Goal: Task Accomplishment & Management: Manage account settings

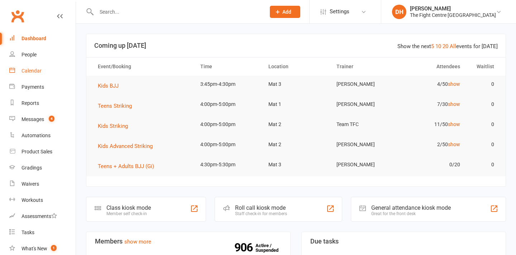
click at [29, 73] on div "Calendar" at bounding box center [32, 71] width 20 height 6
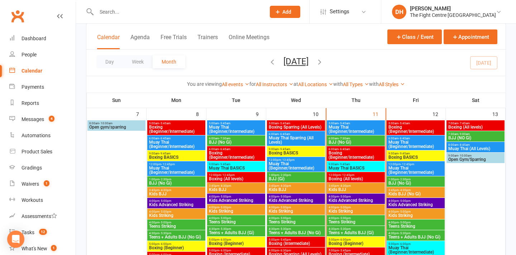
scroll to position [243, 0]
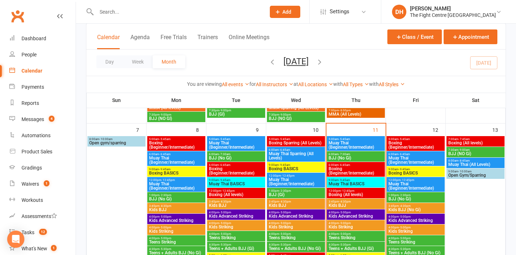
click at [467, 141] on span "Boxing (All levels)" at bounding box center [475, 143] width 55 height 4
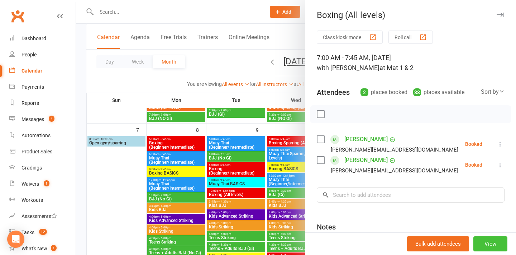
click at [498, 246] on button "View" at bounding box center [491, 243] width 34 height 15
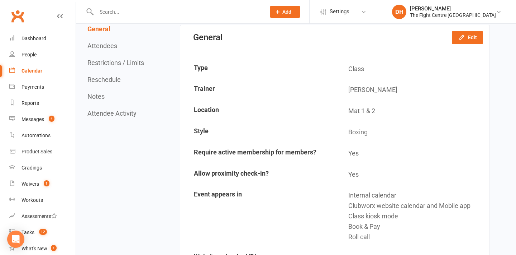
scroll to position [72, 0]
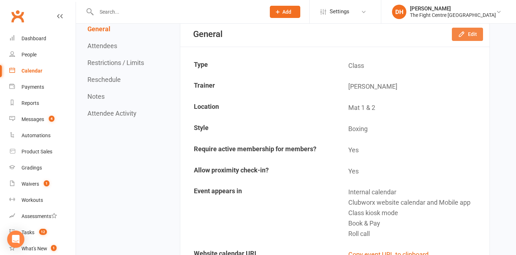
click at [460, 29] on button "Edit" at bounding box center [467, 34] width 31 height 13
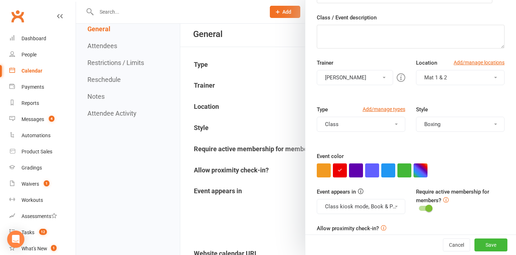
scroll to position [99, 0]
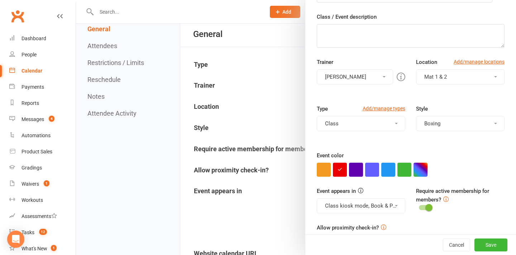
click at [391, 128] on button "Class" at bounding box center [361, 123] width 89 height 15
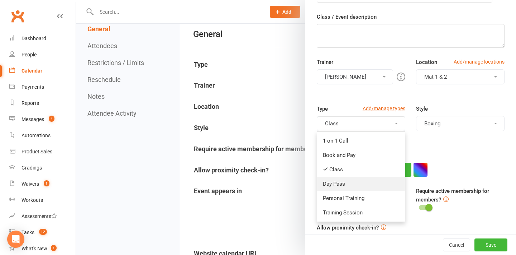
click at [365, 181] on link "Day Pass" at bounding box center [361, 183] width 88 height 14
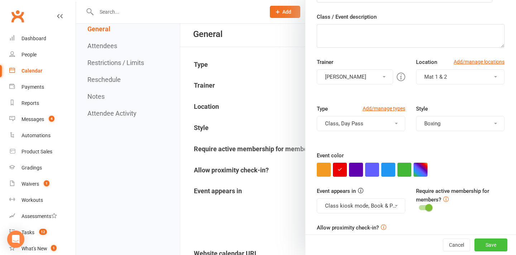
click at [482, 240] on button "Save" at bounding box center [491, 244] width 33 height 13
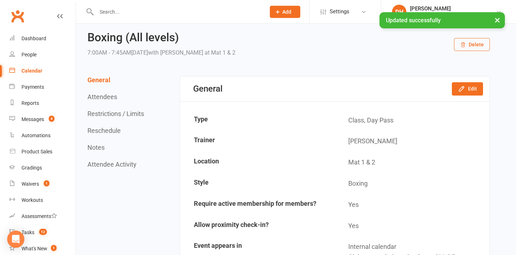
scroll to position [0, 0]
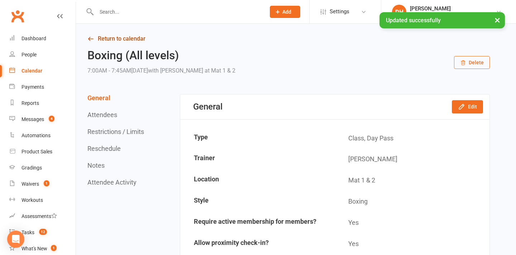
click at [122, 37] on link "Return to calendar" at bounding box center [289, 39] width 403 height 10
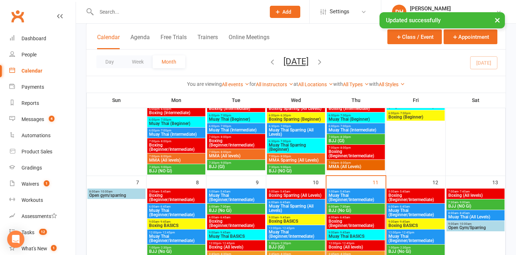
scroll to position [266, 0]
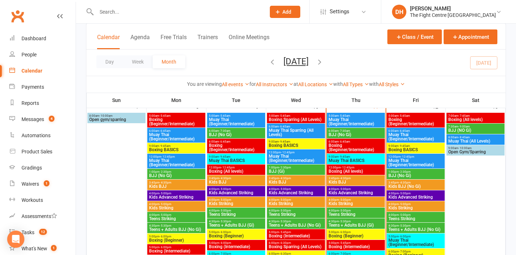
click at [466, 128] on span "BJJ (NO Gi)" at bounding box center [475, 130] width 55 height 4
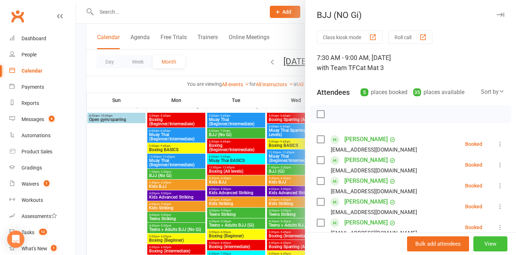
click at [485, 243] on button "View" at bounding box center [491, 243] width 34 height 15
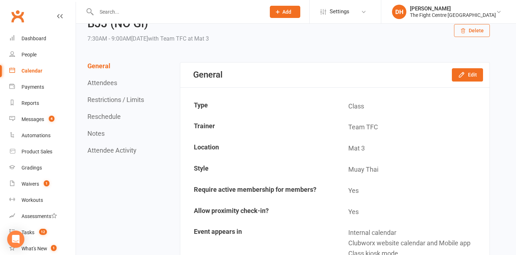
scroll to position [26, 0]
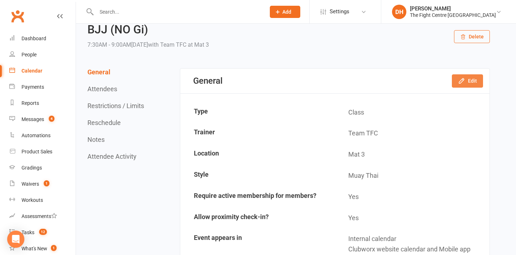
click at [471, 83] on button "Edit" at bounding box center [467, 80] width 31 height 13
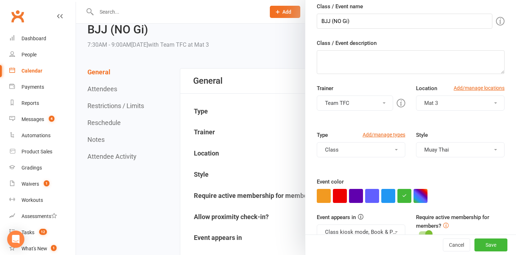
scroll to position [74, 0]
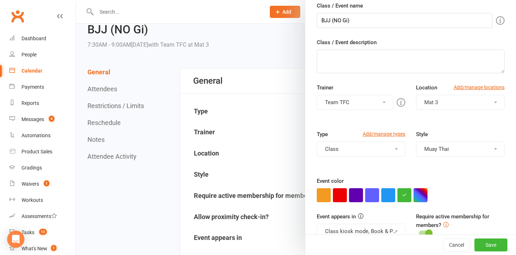
click at [369, 147] on button "Class" at bounding box center [361, 148] width 89 height 15
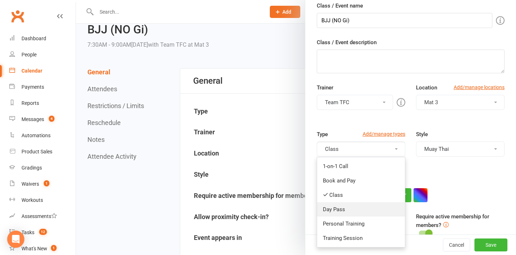
click at [359, 212] on link "Day Pass" at bounding box center [361, 209] width 88 height 14
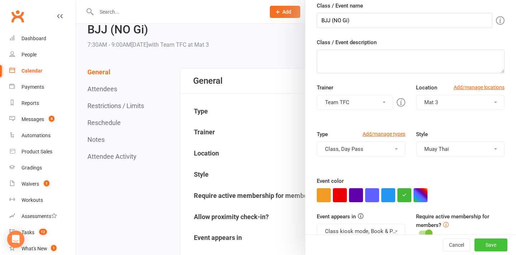
click at [499, 247] on button "Save" at bounding box center [491, 244] width 33 height 13
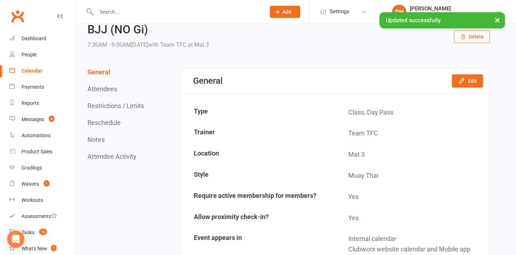
scroll to position [0, 0]
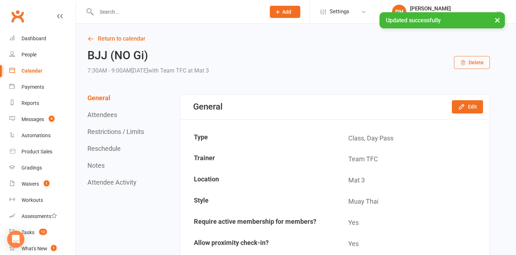
click at [112, 41] on link "Return to calendar" at bounding box center [289, 39] width 403 height 10
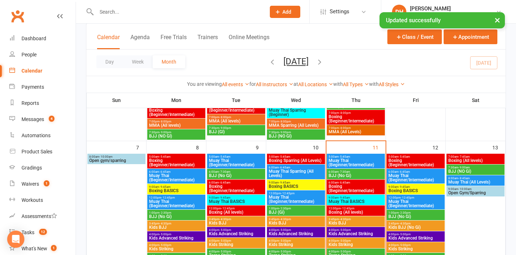
scroll to position [228, 0]
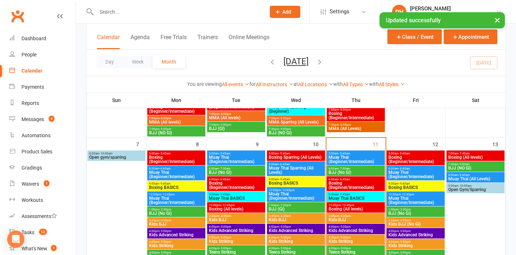
click at [459, 175] on span "- 8:45am" at bounding box center [464, 174] width 11 height 3
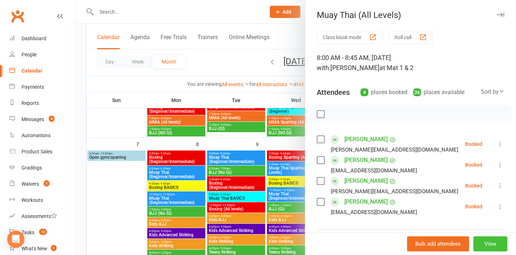
click at [486, 242] on button "View" at bounding box center [491, 243] width 34 height 15
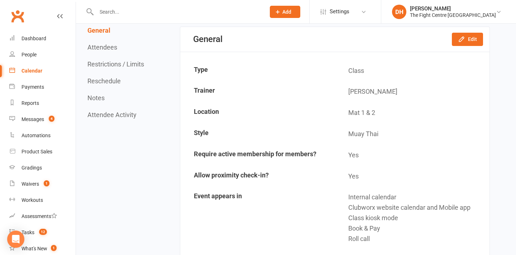
scroll to position [63, 0]
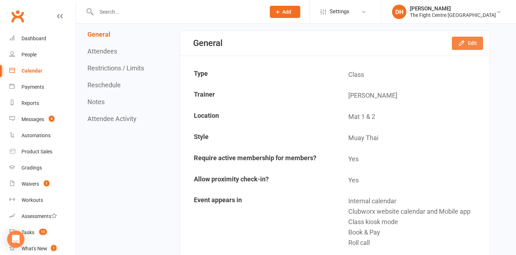
click at [467, 46] on button "Edit" at bounding box center [467, 43] width 31 height 13
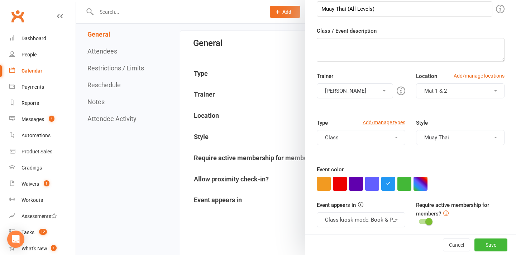
scroll to position [86, 0]
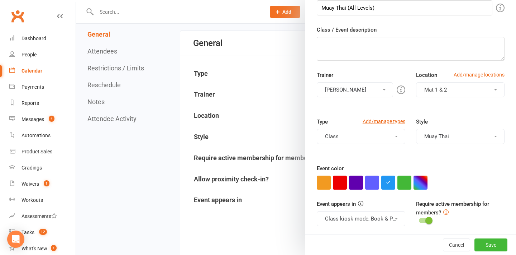
click at [361, 137] on button "Class" at bounding box center [361, 136] width 89 height 15
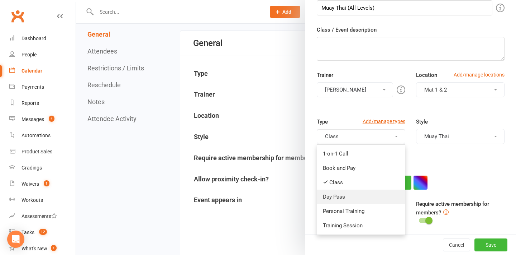
click at [359, 197] on link "Day Pass" at bounding box center [361, 196] width 88 height 14
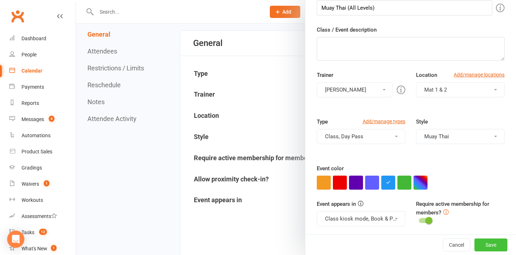
click at [501, 250] on button "Save" at bounding box center [491, 244] width 33 height 13
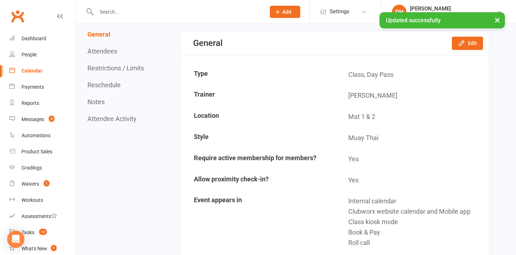
scroll to position [0, 0]
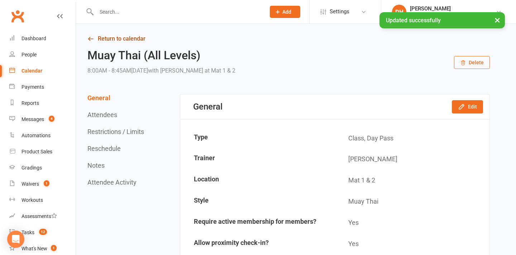
click at [113, 37] on link "Return to calendar" at bounding box center [289, 39] width 403 height 10
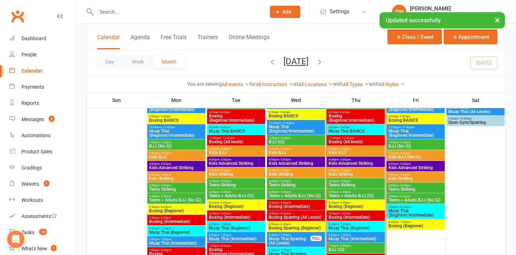
scroll to position [254, 0]
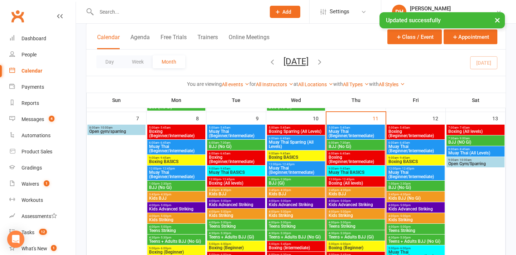
click at [476, 164] on span "Open Gym/Sparring" at bounding box center [475, 163] width 55 height 4
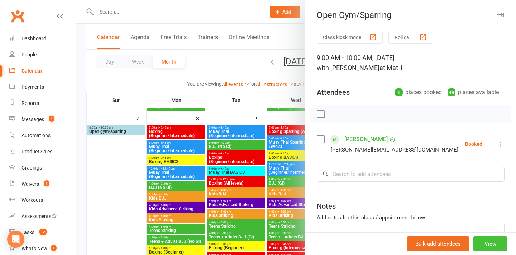
click at [487, 247] on button "View" at bounding box center [491, 243] width 34 height 15
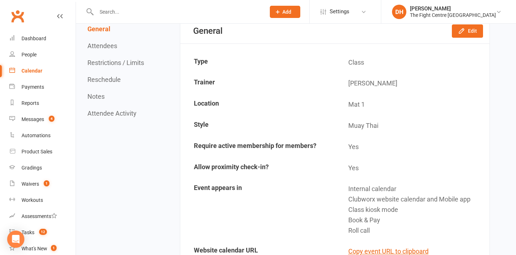
scroll to position [24, 0]
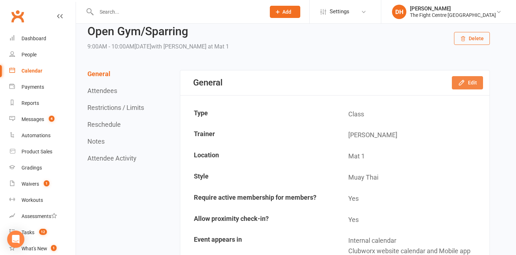
click at [469, 85] on button "Edit" at bounding box center [467, 82] width 31 height 13
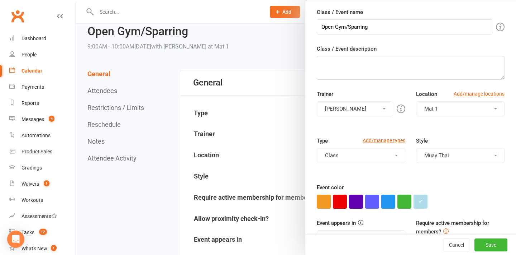
scroll to position [68, 0]
click at [369, 152] on button "Class" at bounding box center [361, 154] width 89 height 15
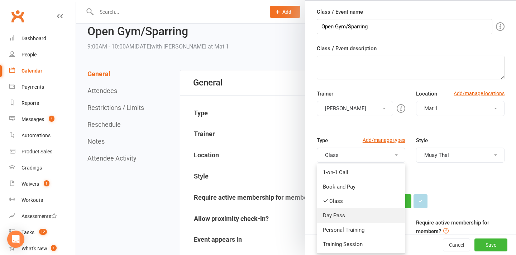
click at [346, 216] on link "Day Pass" at bounding box center [361, 215] width 88 height 14
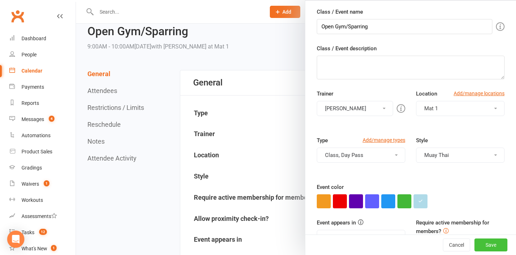
click at [498, 247] on button "Save" at bounding box center [491, 244] width 33 height 13
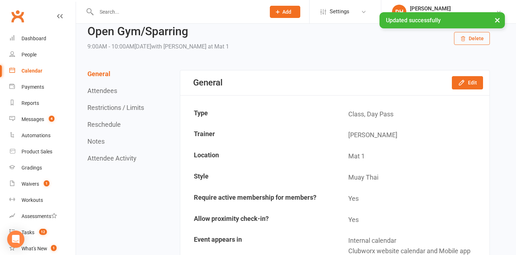
scroll to position [0, 0]
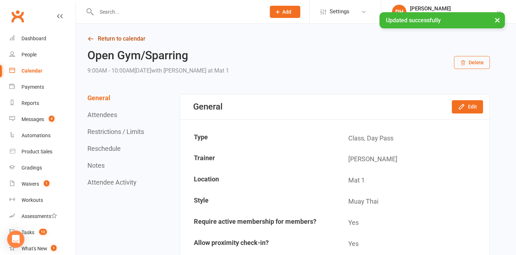
click at [129, 39] on link "Return to calendar" at bounding box center [289, 39] width 403 height 10
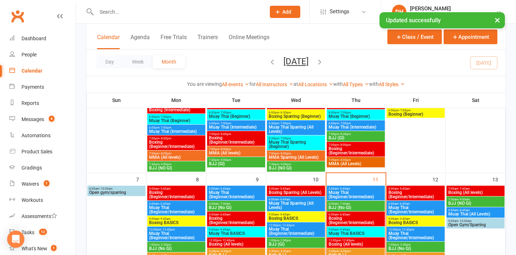
scroll to position [219, 0]
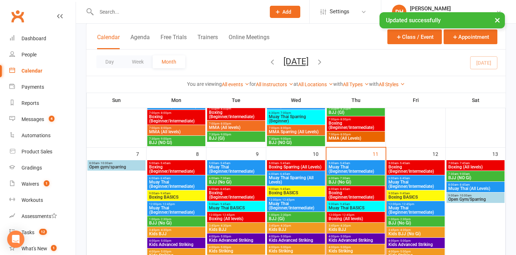
click at [454, 195] on span "9:00am - 10:00am" at bounding box center [475, 195] width 55 height 3
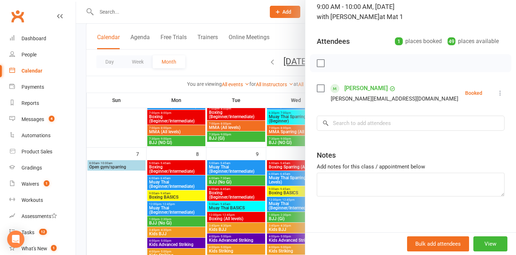
scroll to position [0, 0]
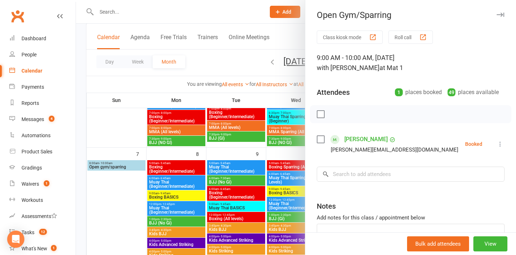
click at [247, 11] on div at bounding box center [296, 127] width 440 height 255
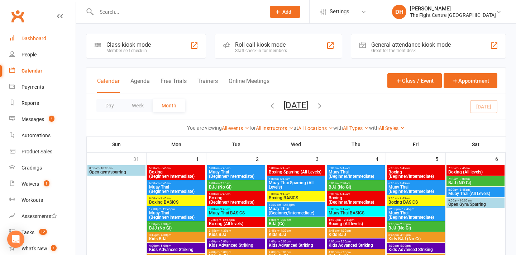
click at [37, 39] on div "Dashboard" at bounding box center [34, 39] width 25 height 6
